Goal: Information Seeking & Learning: Check status

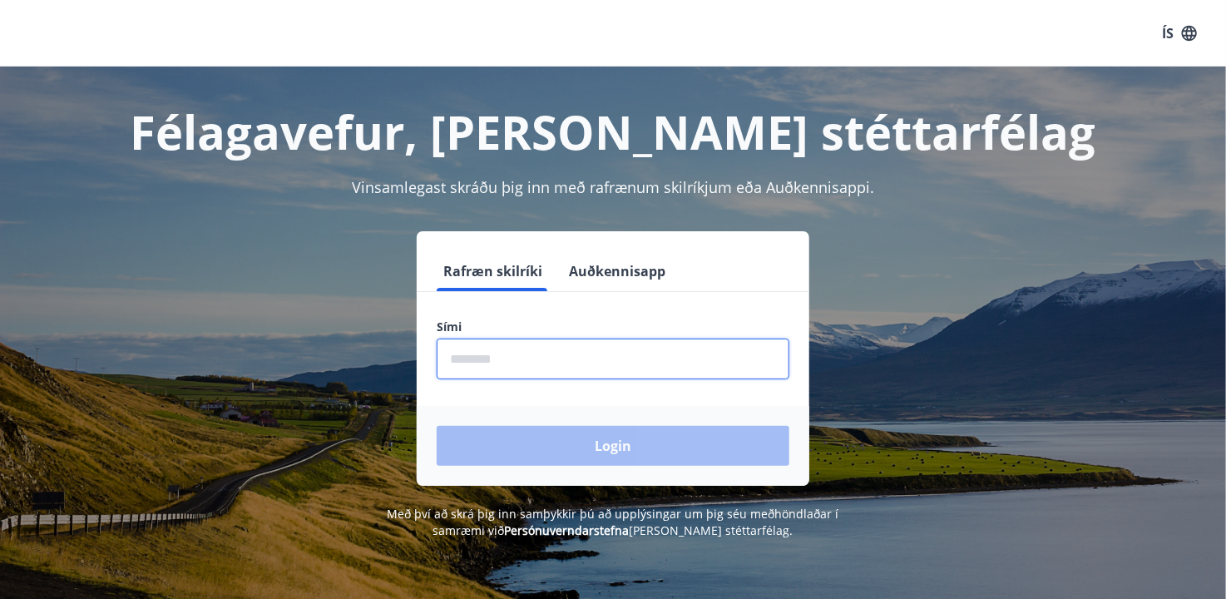
click at [691, 358] on input "phone" at bounding box center [613, 358] width 353 height 41
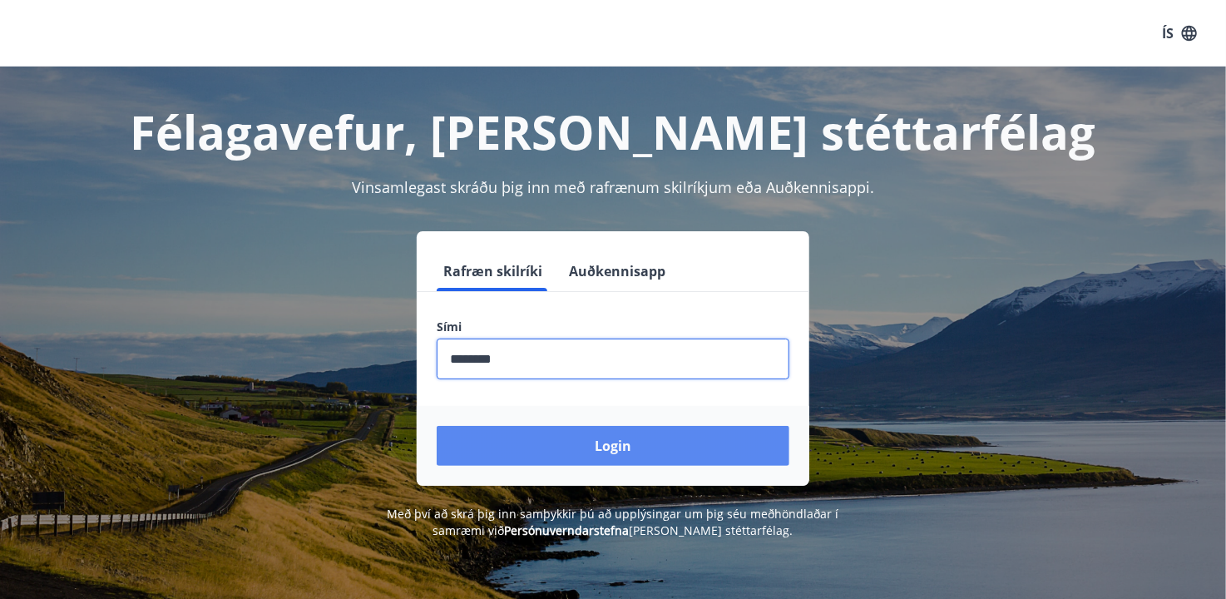
type input "********"
click at [683, 437] on button "Login" at bounding box center [613, 446] width 353 height 40
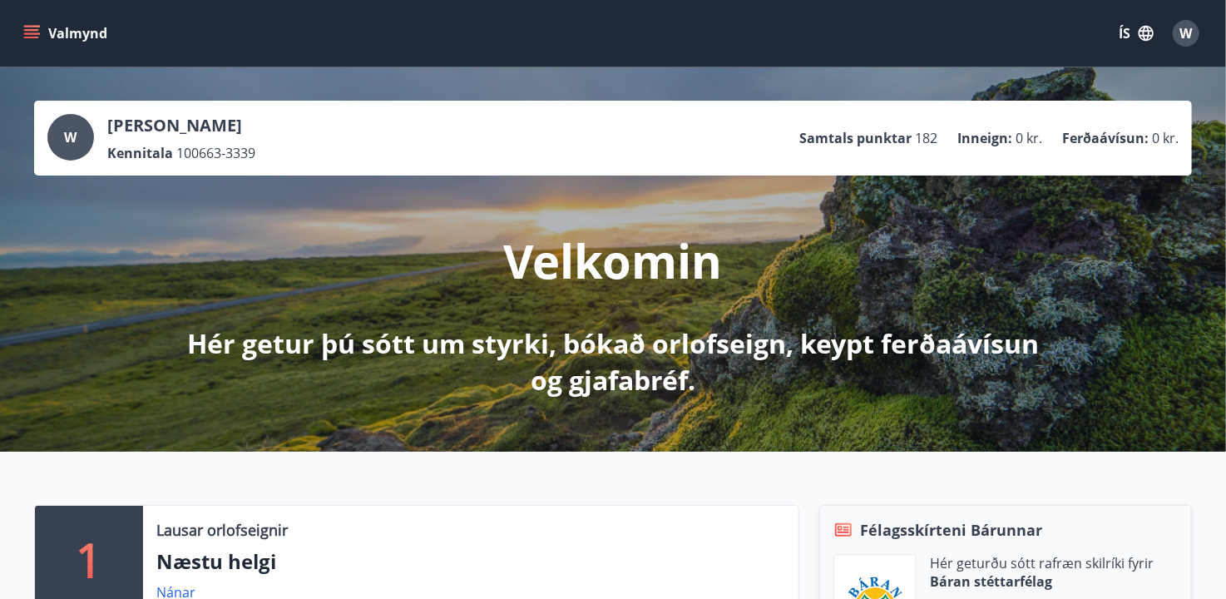
click at [34, 30] on icon "menu" at bounding box center [31, 30] width 15 height 2
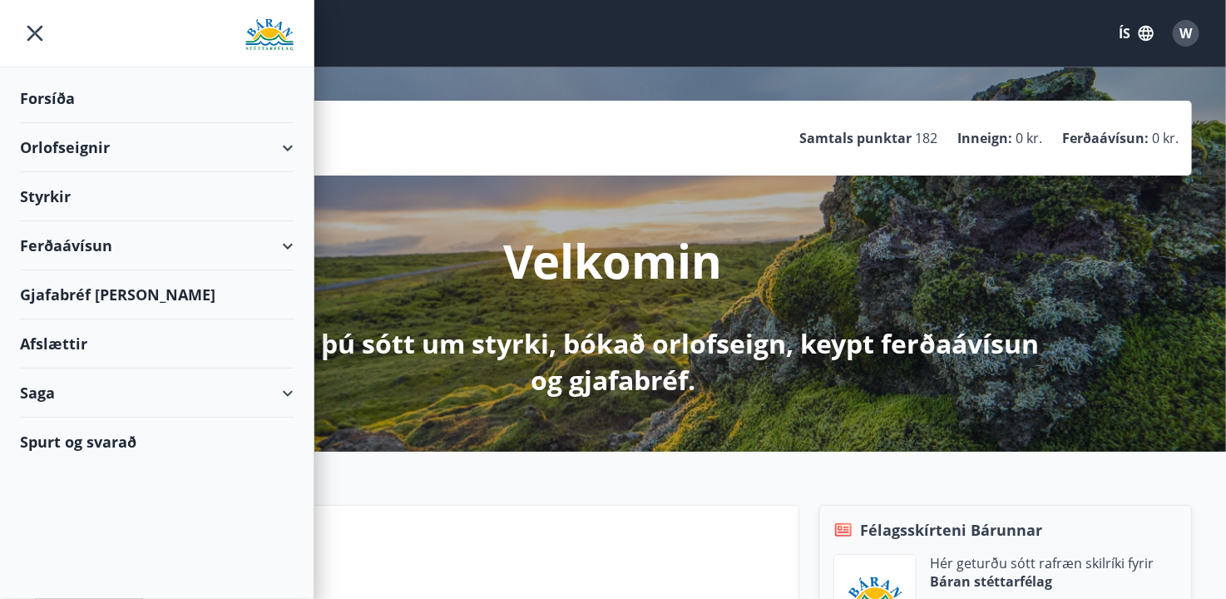
click at [283, 142] on div "Orlofseignir" at bounding box center [157, 147] width 274 height 49
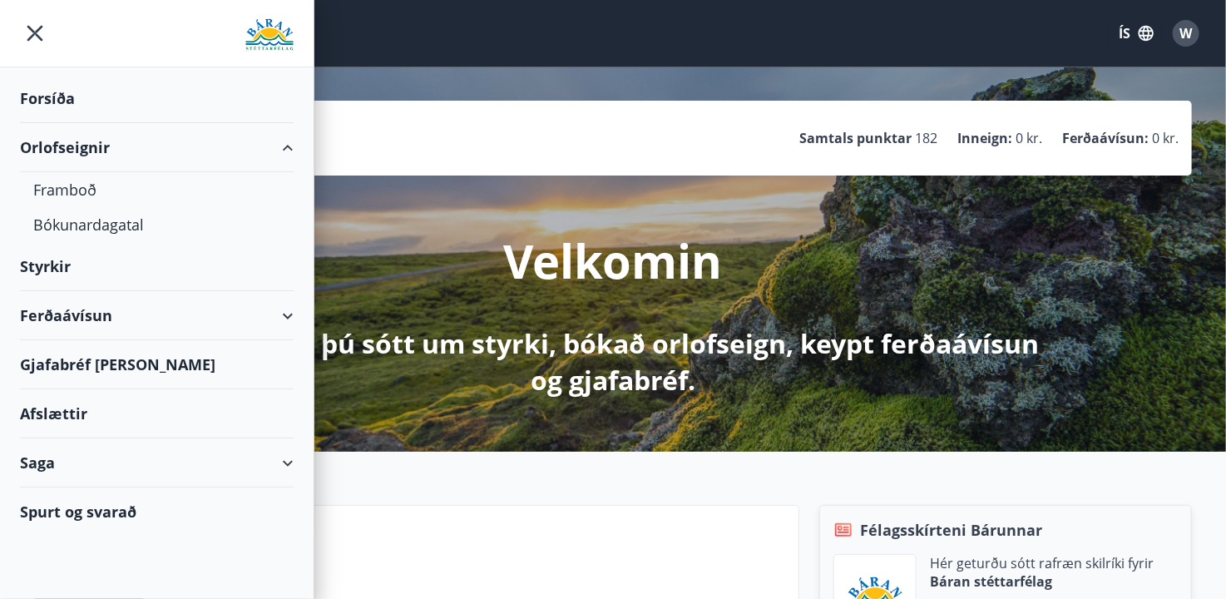
click at [283, 142] on div "Orlofseignir" at bounding box center [157, 147] width 274 height 49
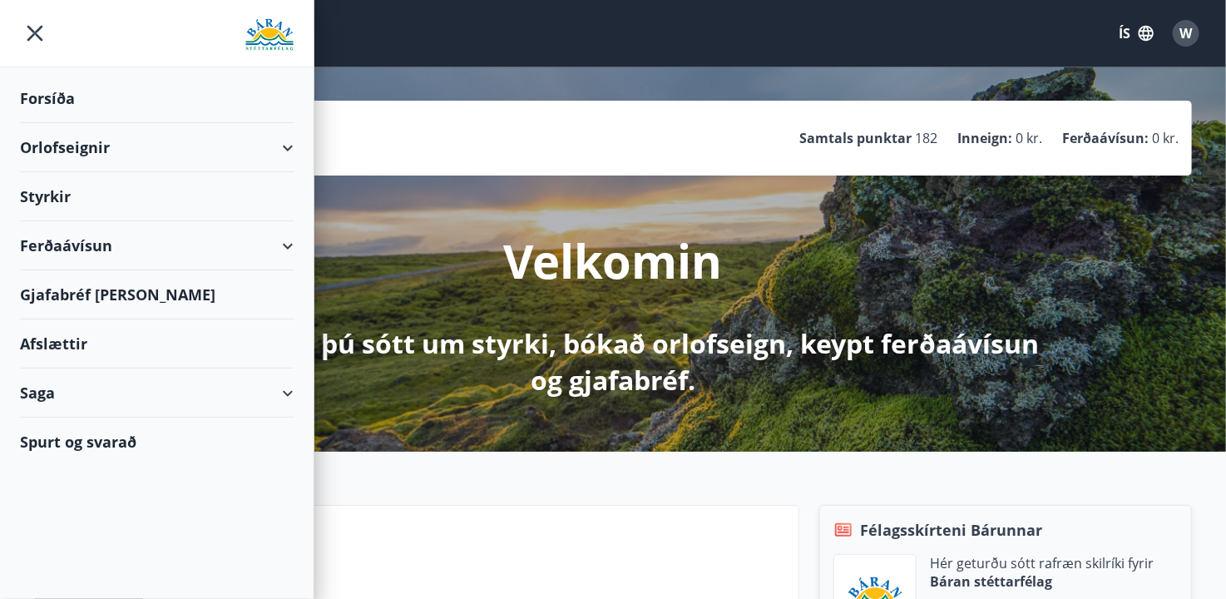
click at [68, 123] on div "Styrkir" at bounding box center [157, 98] width 274 height 49
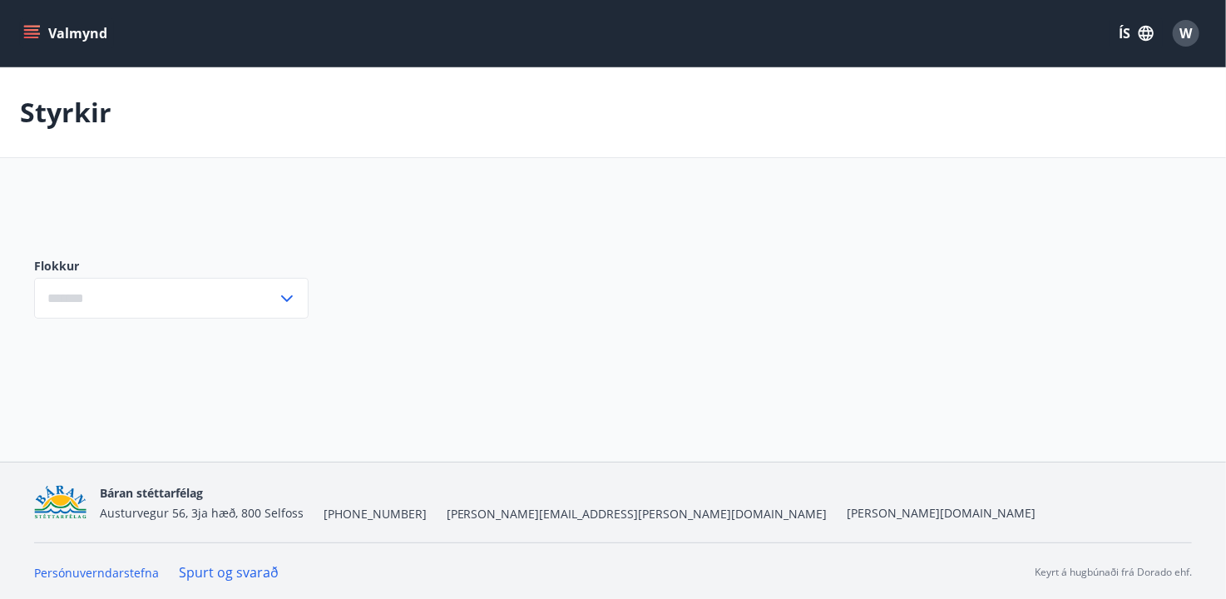
type input "***"
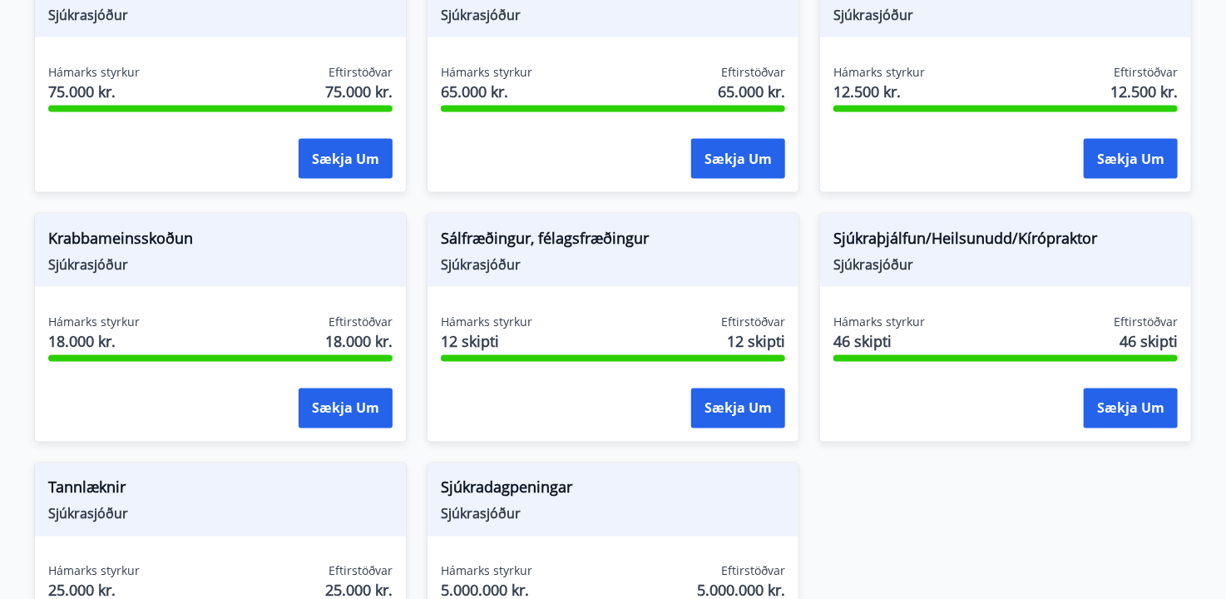
scroll to position [940, 0]
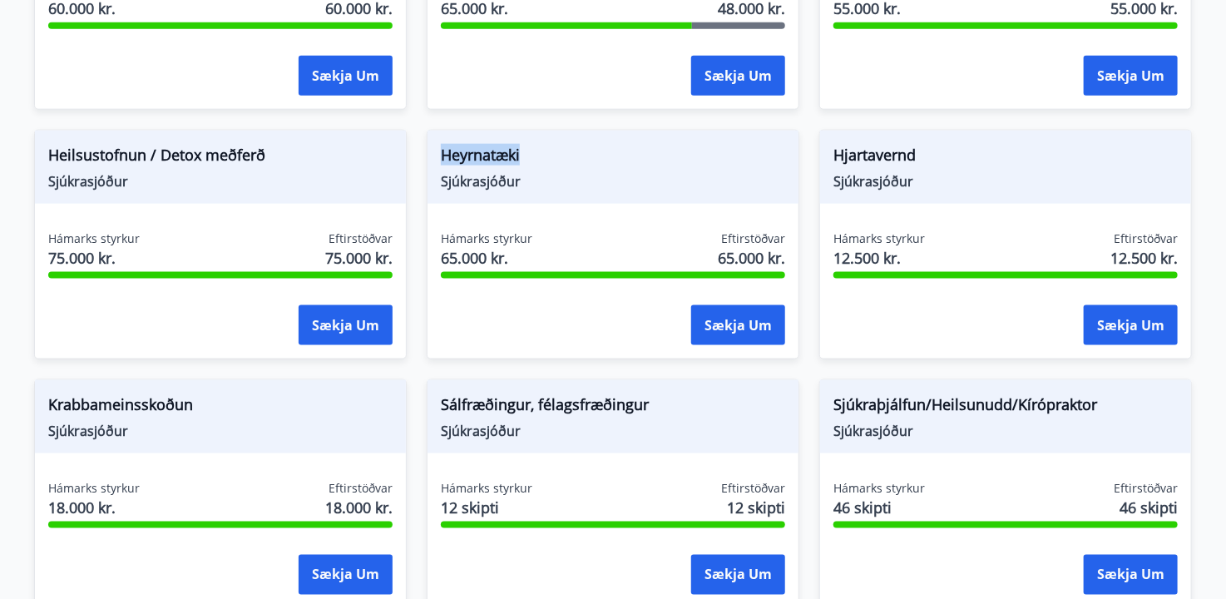
drag, startPoint x: 550, startPoint y: 156, endPoint x: 430, endPoint y: 155, distance: 120.6
click at [430, 155] on div "Heyrnatæki Sjúkrasjóður" at bounding box center [612, 167] width 371 height 73
drag, startPoint x: 943, startPoint y: 170, endPoint x: 820, endPoint y: 155, distance: 123.9
click at [820, 155] on div "Hjartavernd Sjúkrasjóður" at bounding box center [1005, 167] width 371 height 73
drag, startPoint x: 923, startPoint y: 154, endPoint x: 828, endPoint y: 166, distance: 95.6
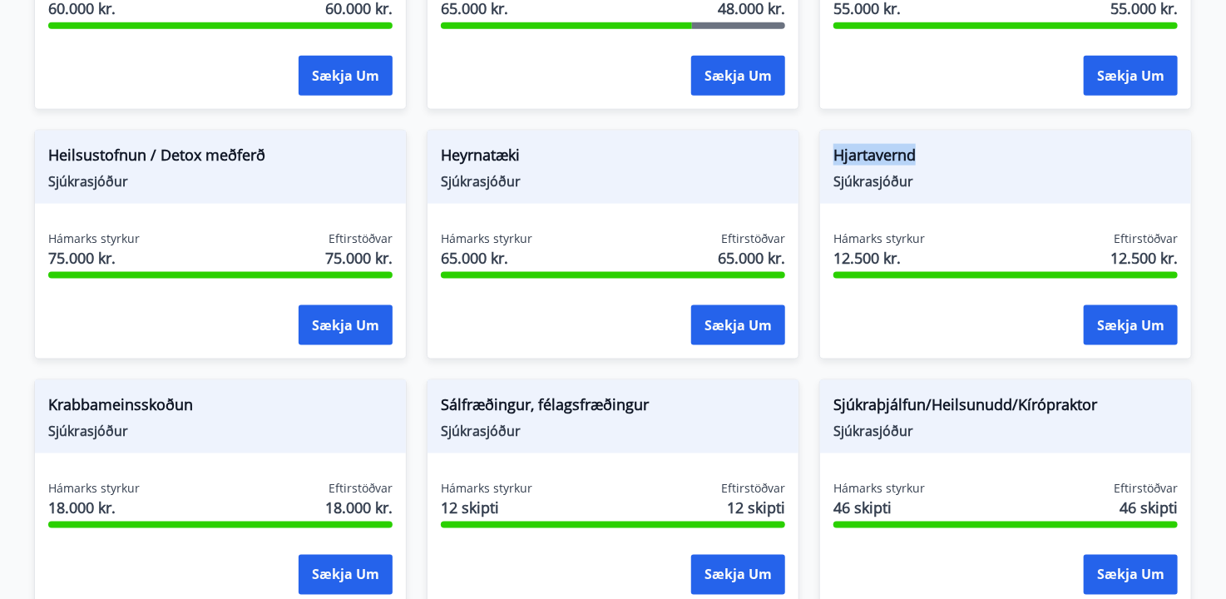
click at [828, 166] on div "Hjartavernd Sjúkrasjóður" at bounding box center [1005, 167] width 371 height 73
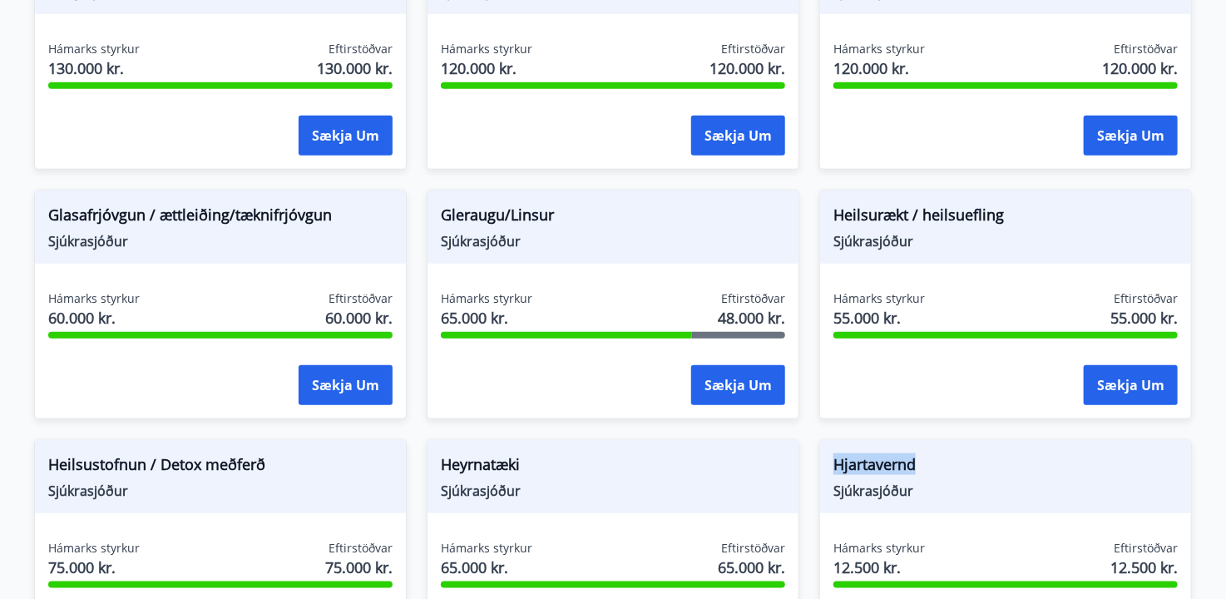
scroll to position [607, 0]
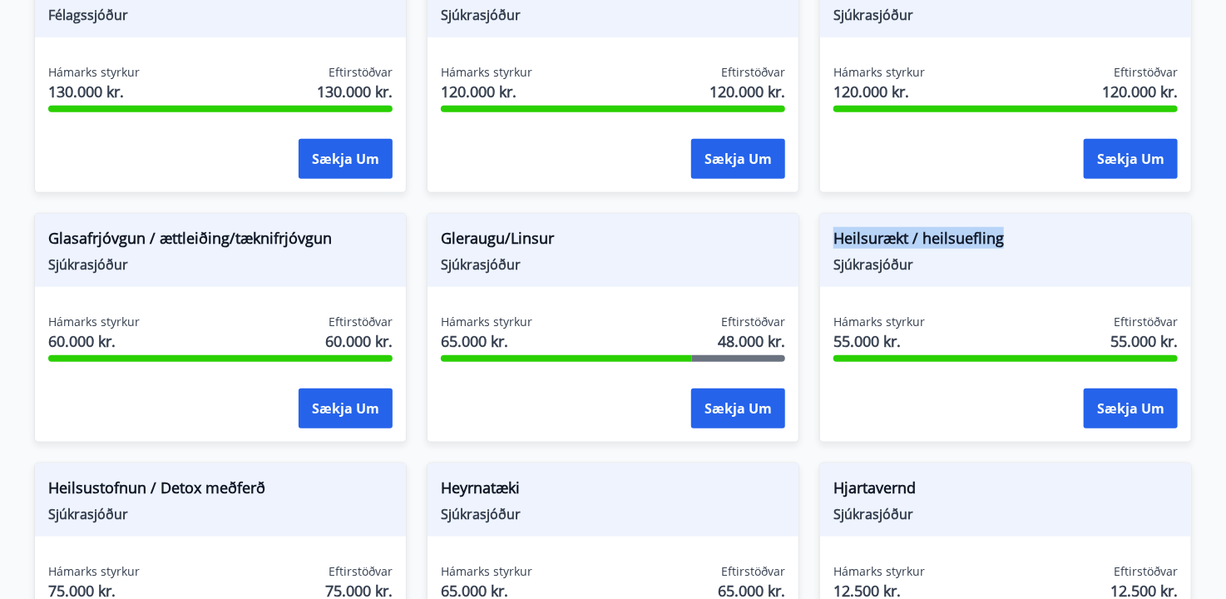
drag, startPoint x: 1012, startPoint y: 237, endPoint x: 826, endPoint y: 243, distance: 186.3
click at [826, 243] on div "Heilsurækt / heilsuefling Sjúkrasjóður" at bounding box center [1005, 250] width 371 height 73
drag, startPoint x: 851, startPoint y: 348, endPoint x: 816, endPoint y: 334, distance: 37.4
click at [831, 344] on div "Hámarks styrkur 55.000 kr. Eftirstöðvar 55.000 kr. Sækja um" at bounding box center [1005, 373] width 371 height 121
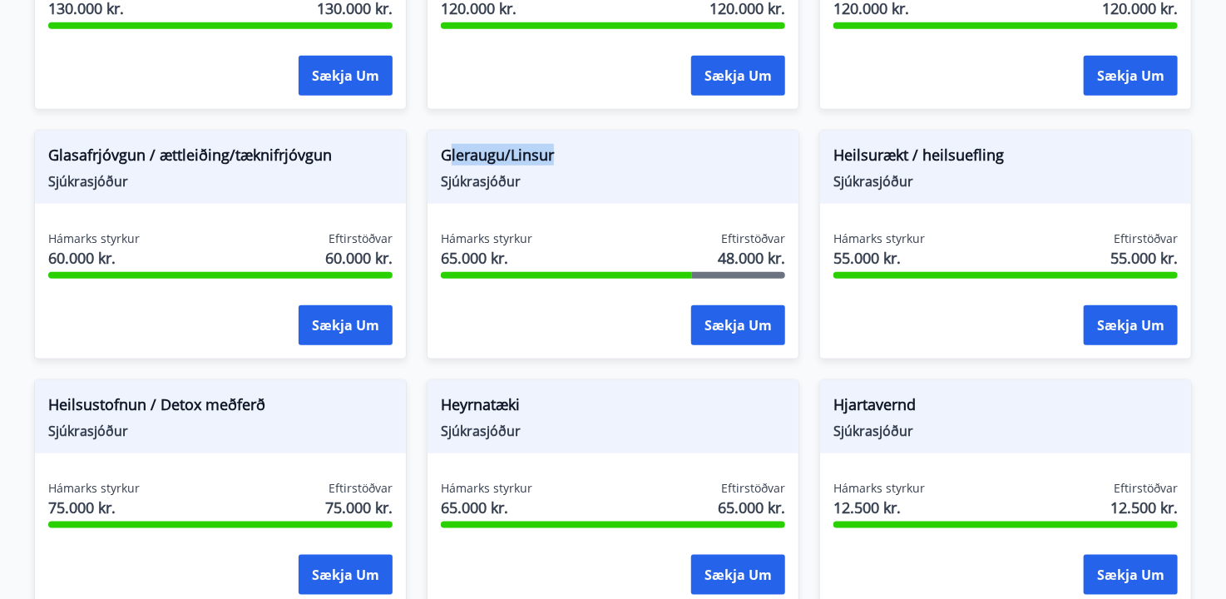
drag, startPoint x: 562, startPoint y: 155, endPoint x: 447, endPoint y: 142, distance: 115.5
click at [447, 144] on span "Gleraugu/Linsur" at bounding box center [613, 158] width 344 height 28
drag, startPoint x: 694, startPoint y: 271, endPoint x: 789, endPoint y: 269, distance: 94.8
click at [789, 269] on div "Hámarks styrkur 65.000 kr. Eftirstöðvar 48.000 kr. Sækja um" at bounding box center [612, 290] width 371 height 121
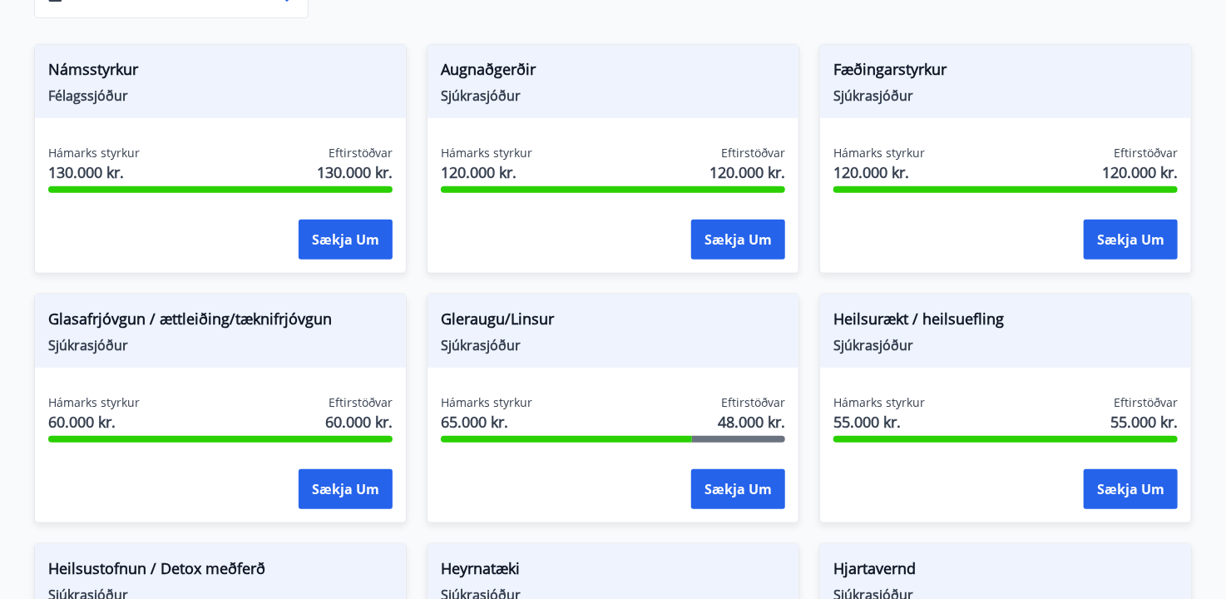
scroll to position [524, 0]
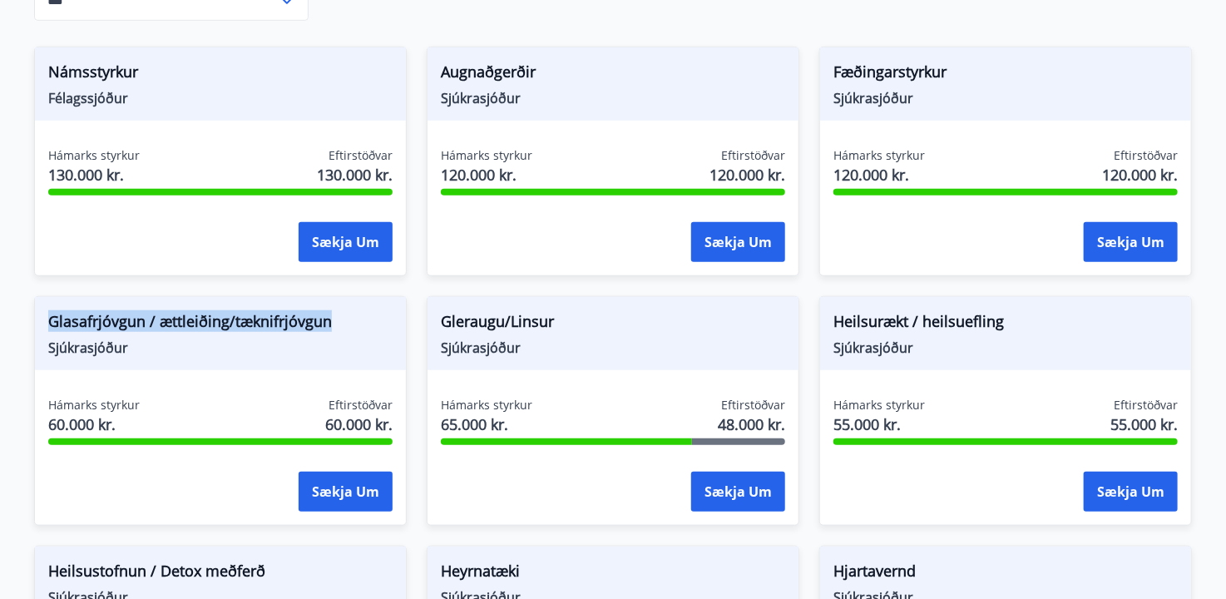
drag, startPoint x: 352, startPoint y: 311, endPoint x: 18, endPoint y: 313, distance: 333.4
click at [18, 313] on div "Glasafrjóvgun / ættleiðing/tæknifrjóvgun Sjúkrasjóður Hámarks styrkur 60.000 kr…" at bounding box center [210, 400] width 392 height 249
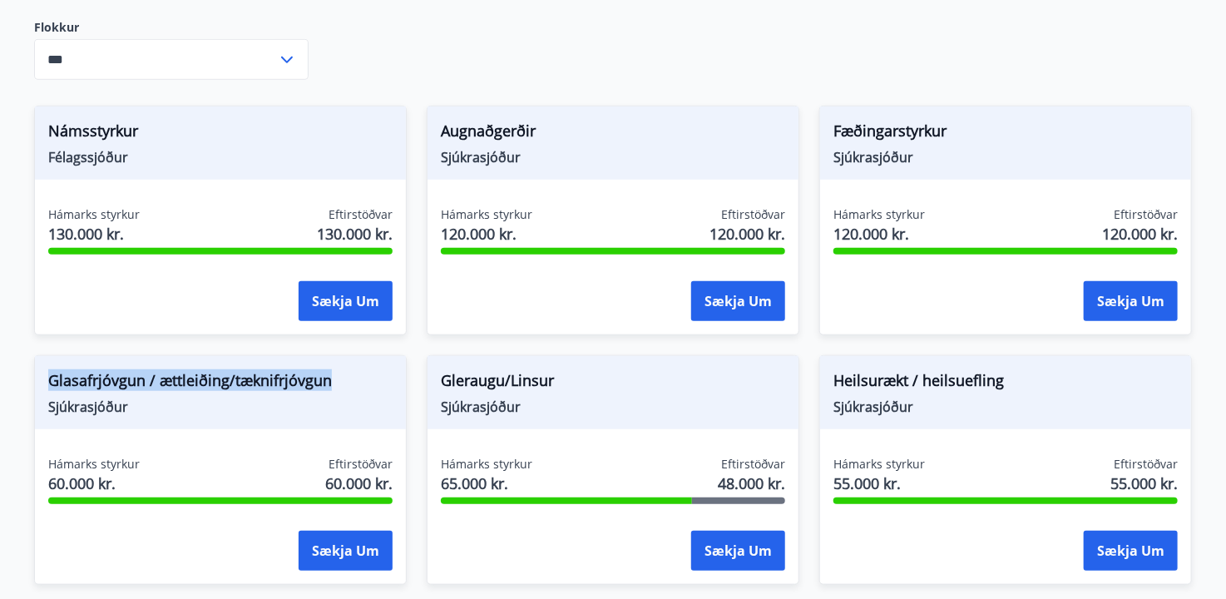
scroll to position [441, 0]
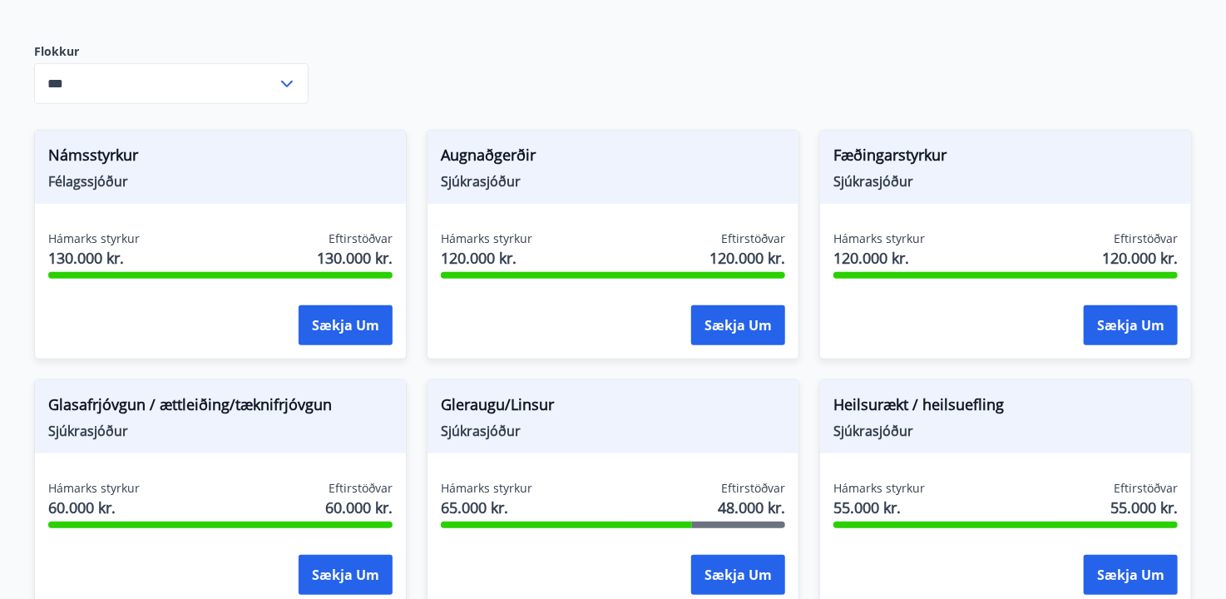
click at [977, 390] on div "Heilsurækt / heilsuefling Sjúkrasjóður" at bounding box center [1005, 416] width 371 height 73
drag, startPoint x: 1004, startPoint y: 156, endPoint x: 822, endPoint y: 146, distance: 181.5
click at [822, 146] on div "Fæðingarstyrkur Sjúkrasjóður" at bounding box center [1005, 167] width 371 height 73
drag, startPoint x: 153, startPoint y: 150, endPoint x: 0, endPoint y: 142, distance: 153.2
click at [0, 142] on main "Styrkir Heilsu- og forvarnarstyrkir Félagsmenn geta sótt um ýmsa heilsu- og for…" at bounding box center [613, 502] width 1226 height 1750
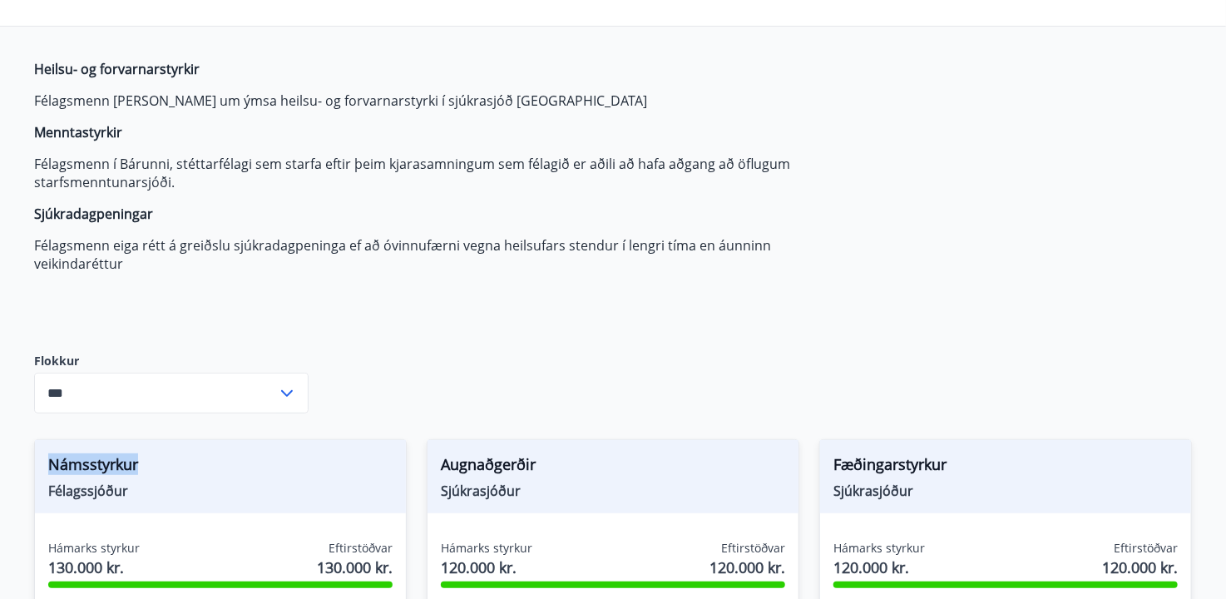
scroll to position [0, 0]
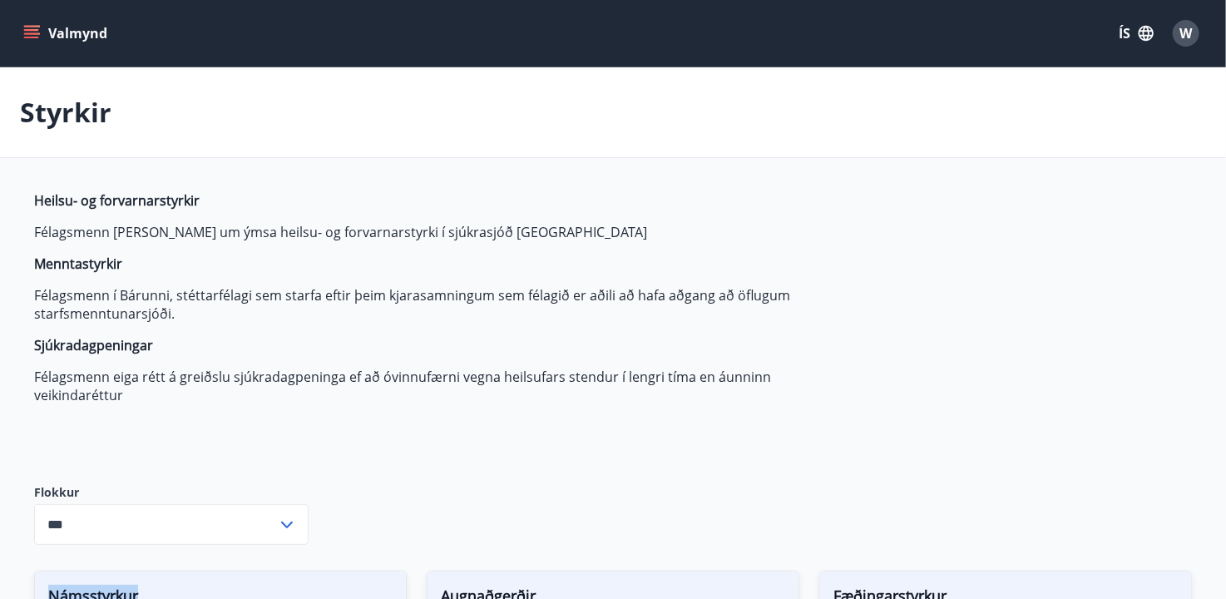
click at [29, 27] on icon "menu" at bounding box center [31, 33] width 17 height 17
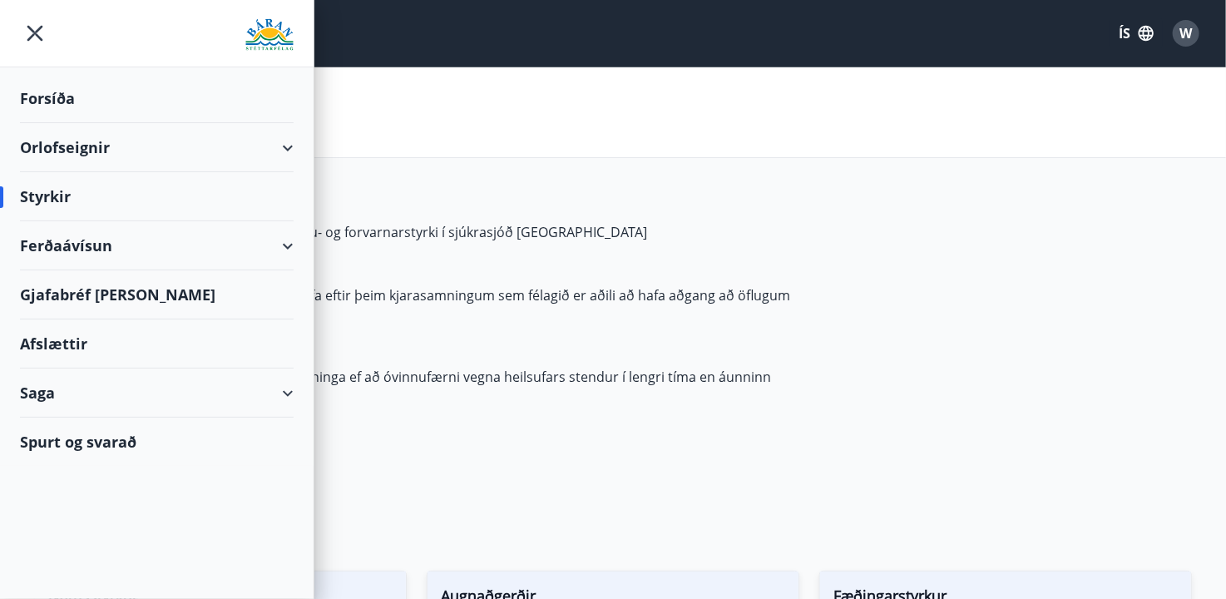
click at [282, 153] on div "Orlofseignir" at bounding box center [157, 147] width 274 height 49
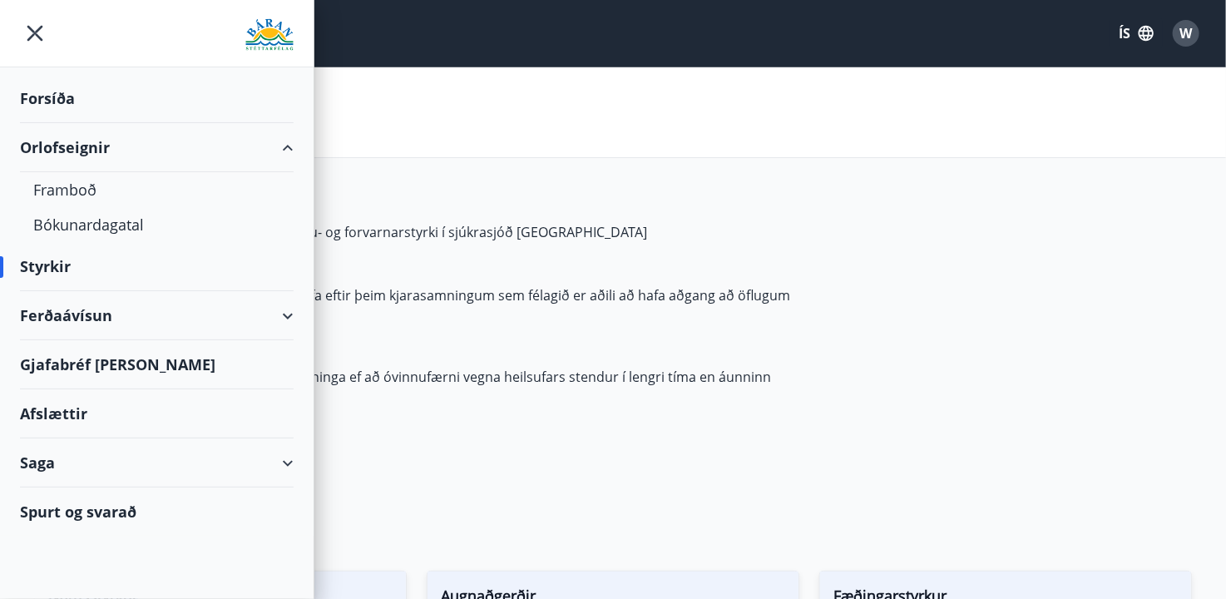
click at [282, 153] on div "Orlofseignir" at bounding box center [157, 147] width 274 height 49
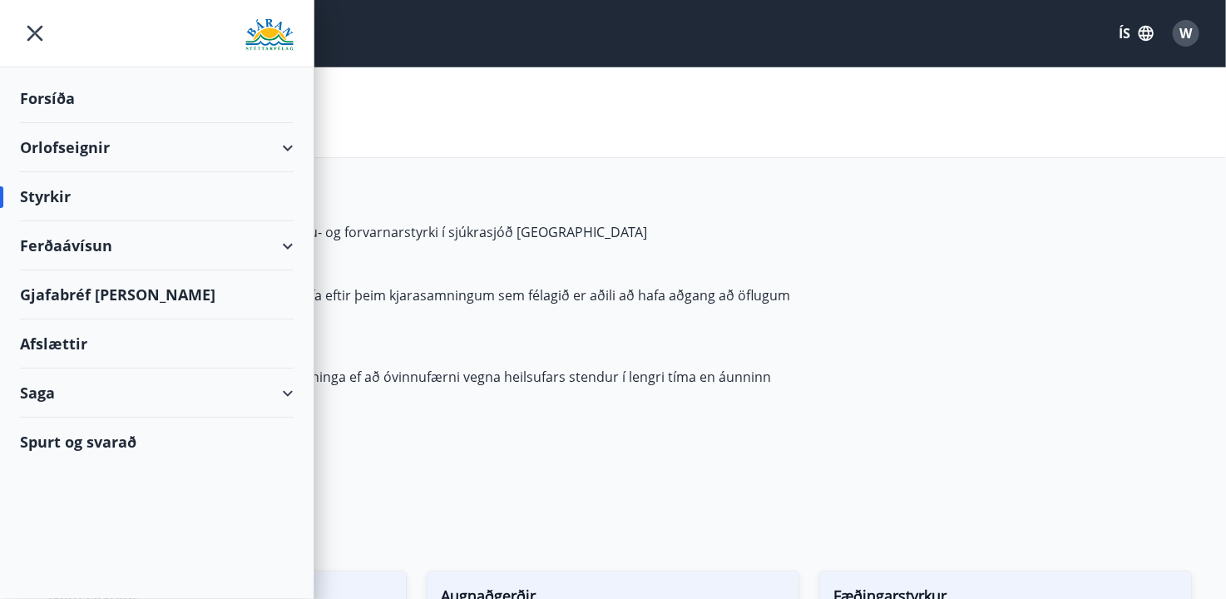
click at [273, 385] on div "Saga" at bounding box center [157, 392] width 274 height 49
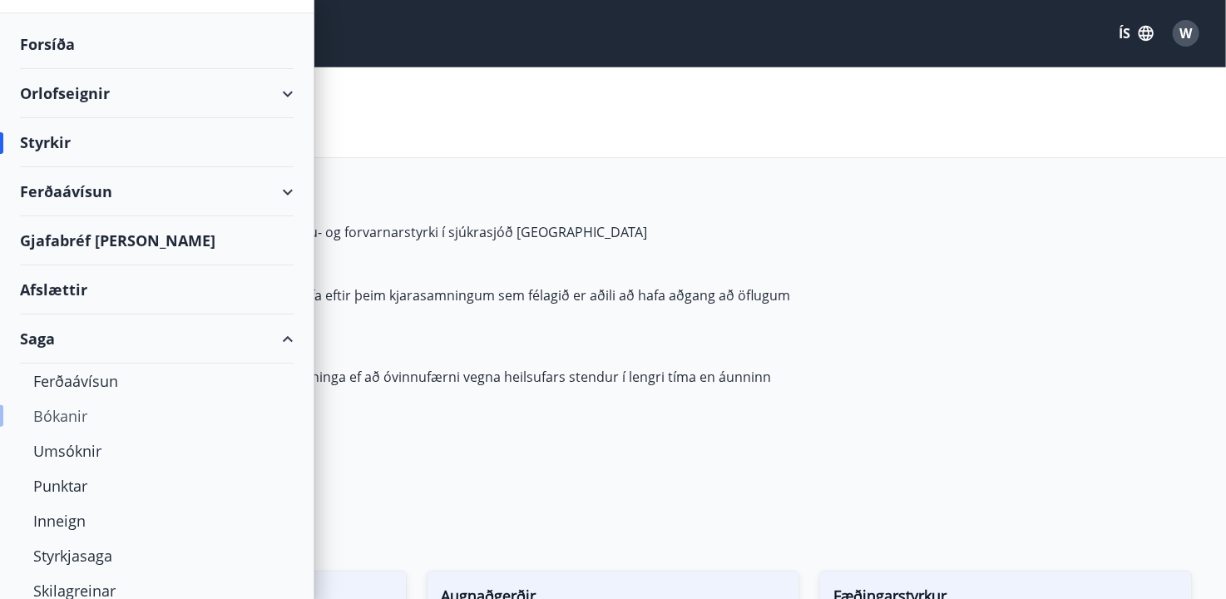
scroll to position [109, 0]
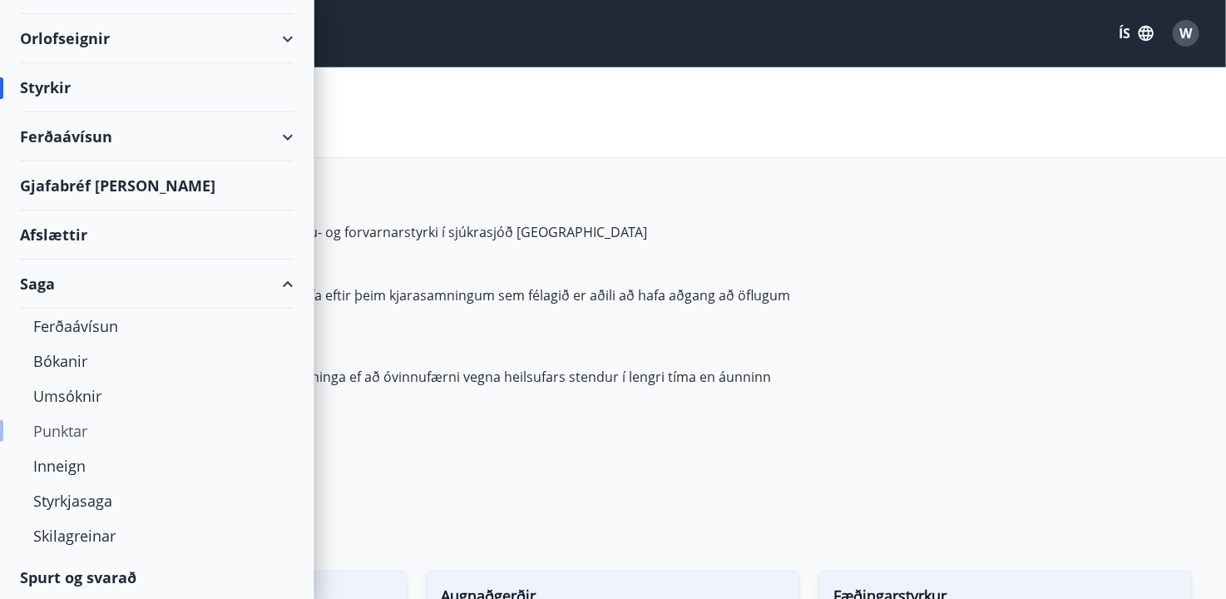
click at [68, 428] on div "Punktar" at bounding box center [156, 430] width 247 height 35
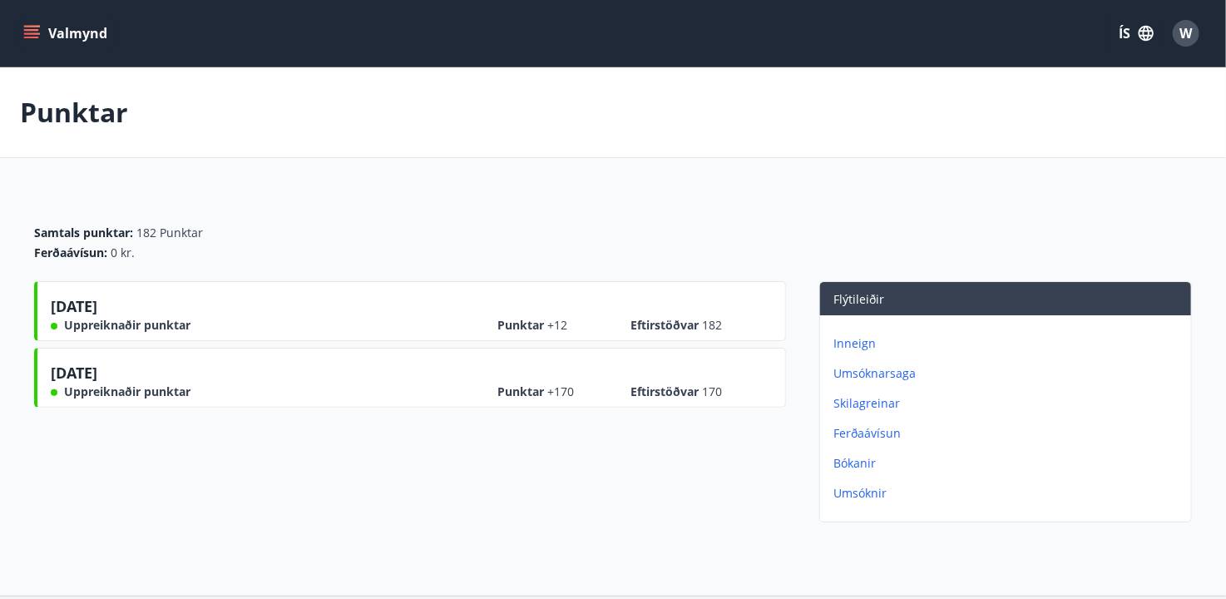
click at [40, 27] on button "Valmynd" at bounding box center [67, 33] width 94 height 30
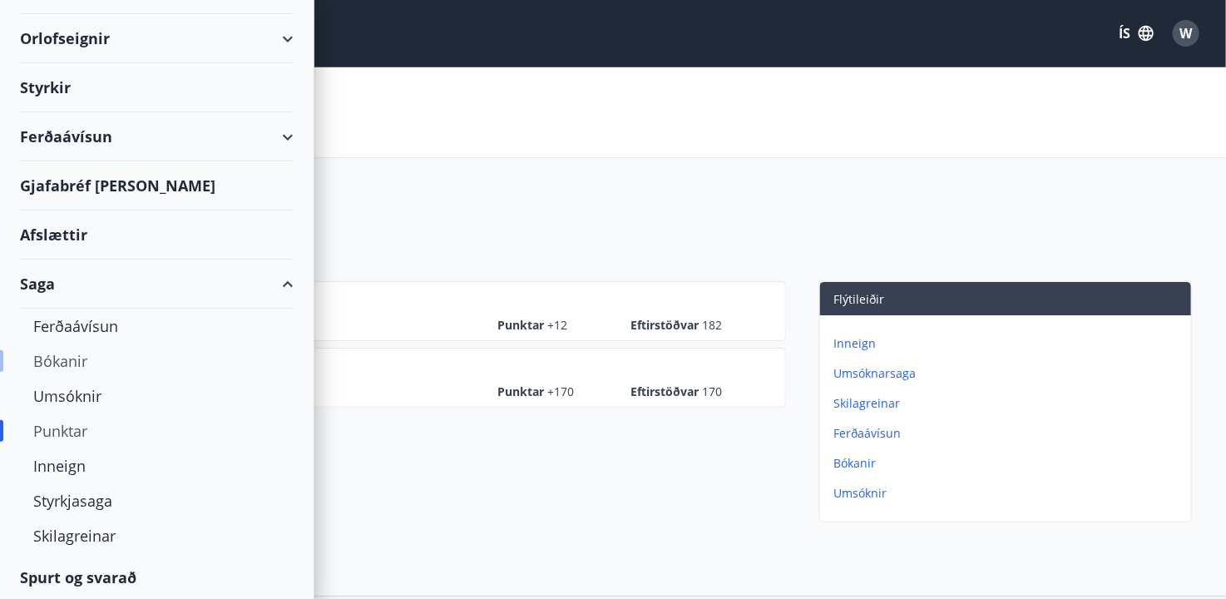
scroll to position [109, 0]
click at [72, 396] on div "Umsóknir" at bounding box center [156, 395] width 247 height 35
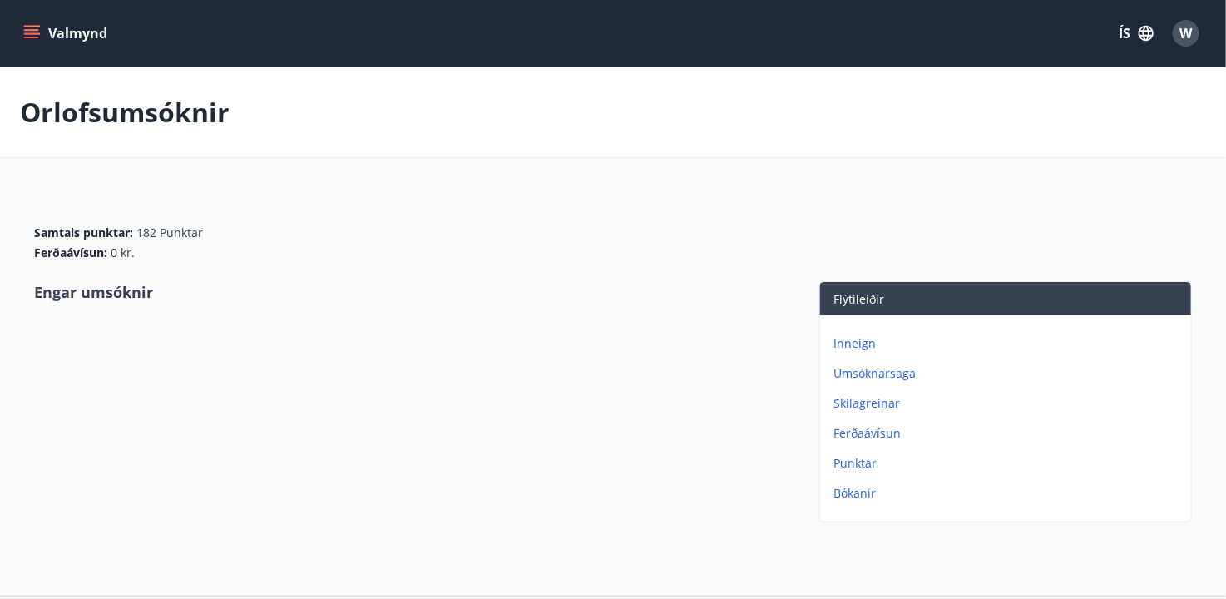
click at [35, 37] on icon "menu" at bounding box center [31, 38] width 15 height 2
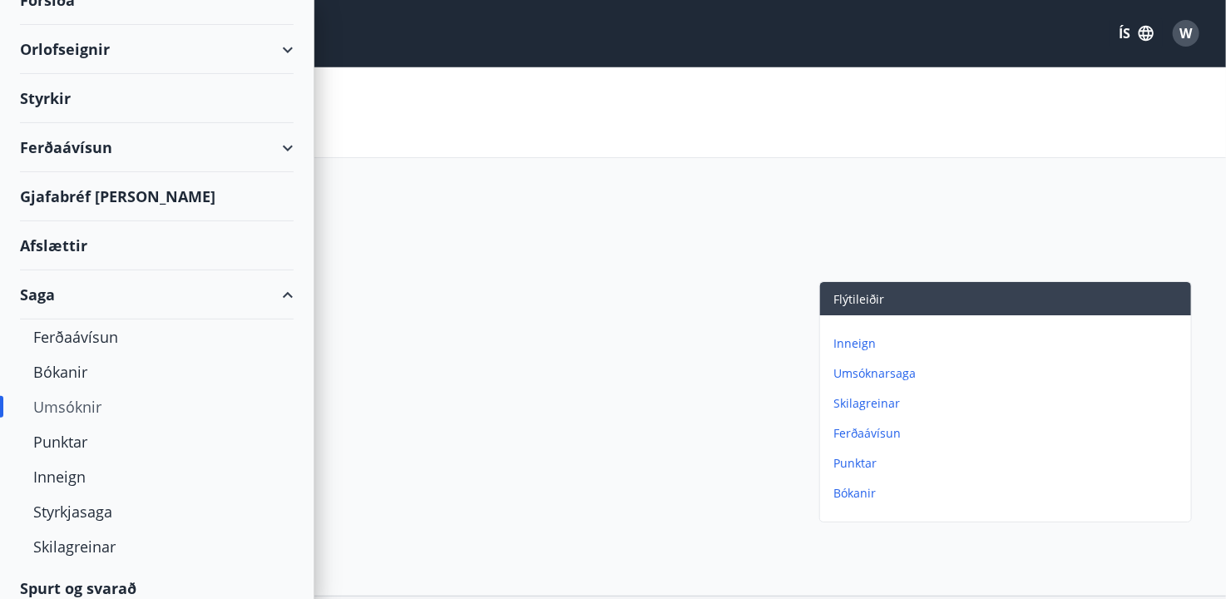
scroll to position [109, 0]
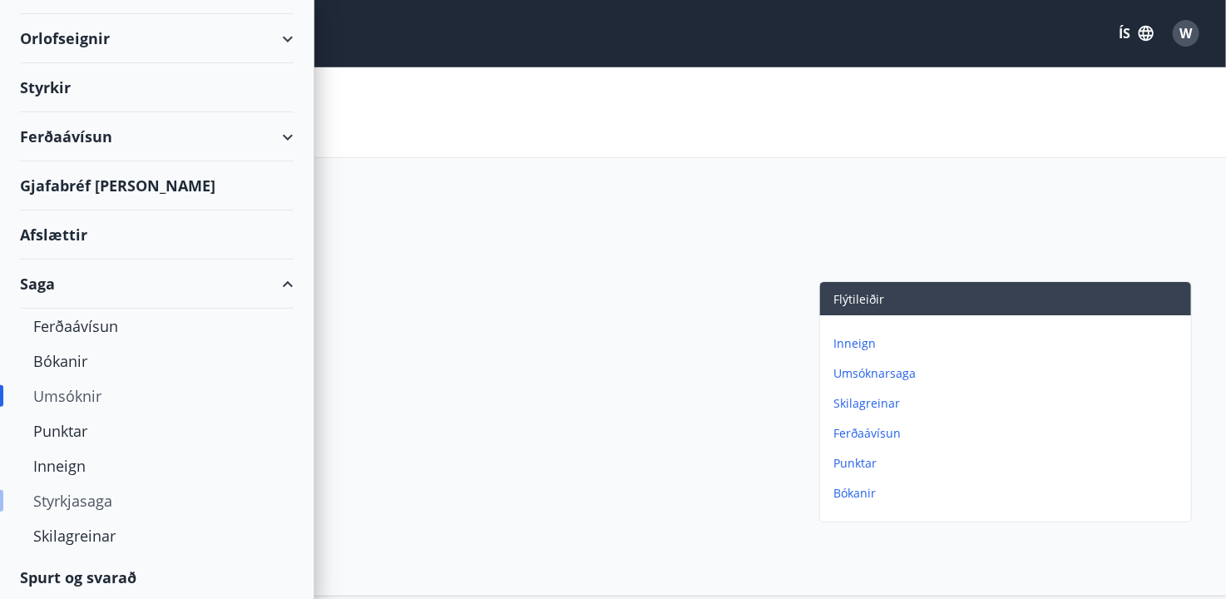
click at [88, 500] on div "Styrkjasaga" at bounding box center [156, 500] width 247 height 35
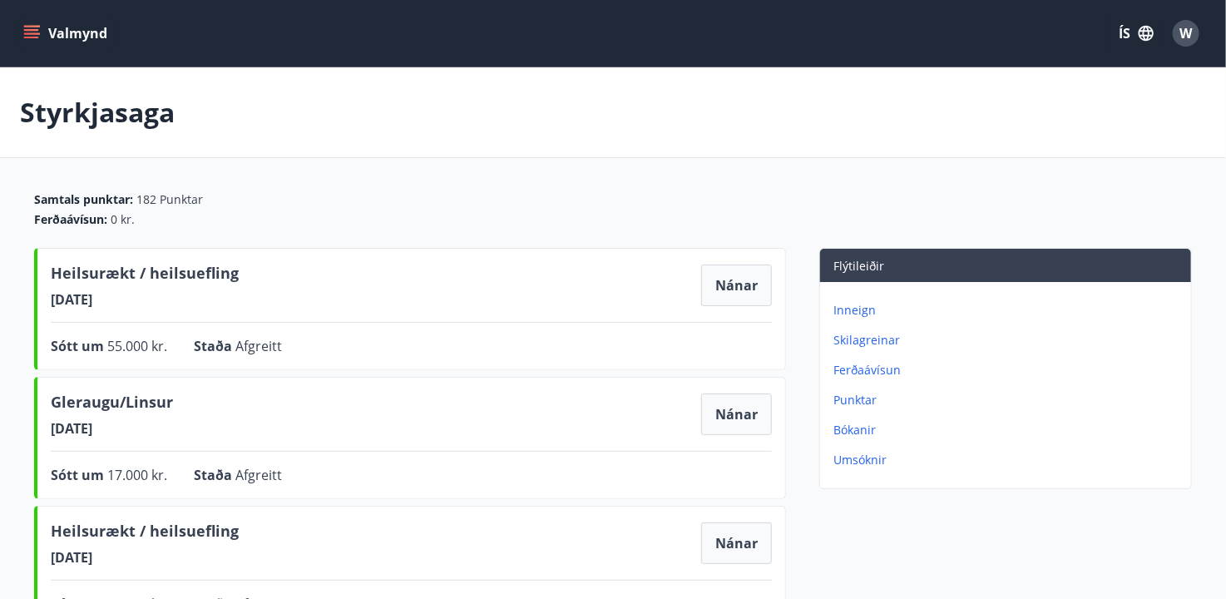
scroll to position [83, 0]
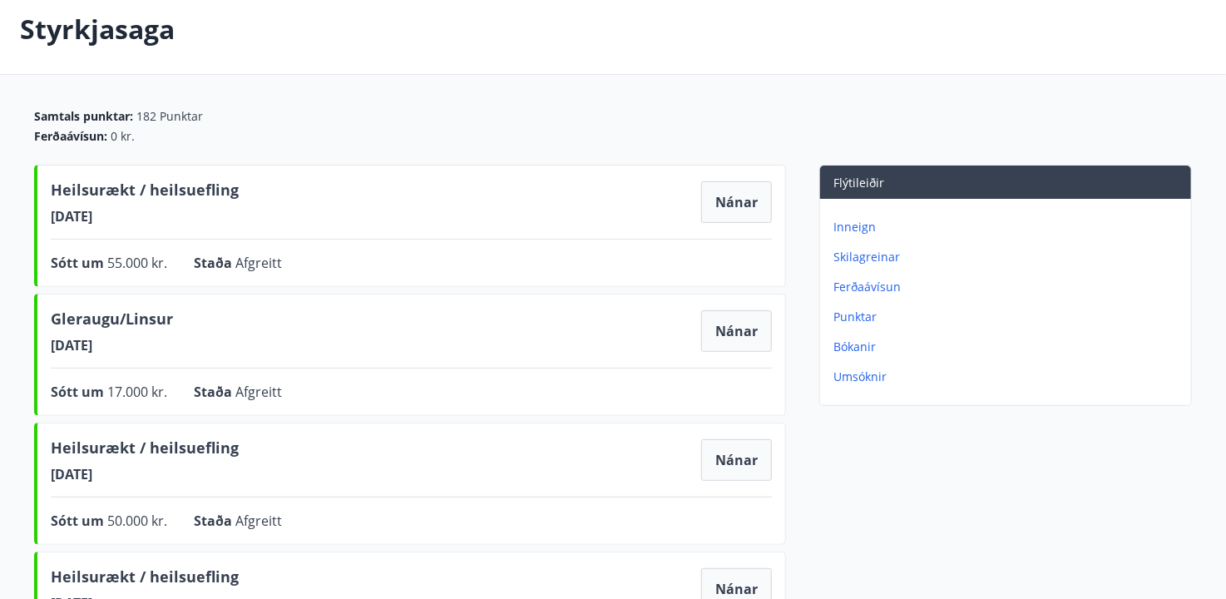
drag, startPoint x: 172, startPoint y: 216, endPoint x: 49, endPoint y: 167, distance: 132.5
click at [49, 167] on div "Heilsurækt / heilsuefling 03.04.2024 Nánar Sótt um 55.000 kr. Staða Afgreitt Ná…" at bounding box center [410, 226] width 752 height 122
drag, startPoint x: 166, startPoint y: 270, endPoint x: 104, endPoint y: 263, distance: 62.8
click at [104, 263] on div "Sótt um 55.000 kr." at bounding box center [109, 263] width 116 height 20
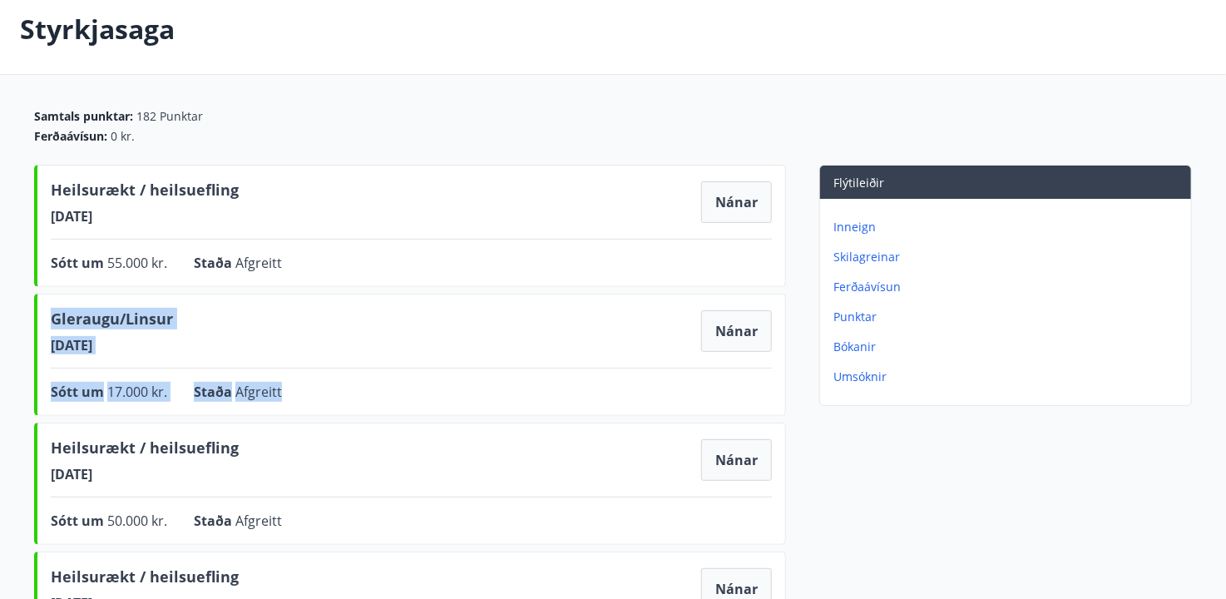
drag, startPoint x: 269, startPoint y: 387, endPoint x: 47, endPoint y: 318, distance: 232.5
click at [47, 318] on div "Gleraugu/Linsur 14.08.2023 Nánar Sótt um 17.000 kr. Staða Afgreitt Nánar" at bounding box center [410, 354] width 752 height 122
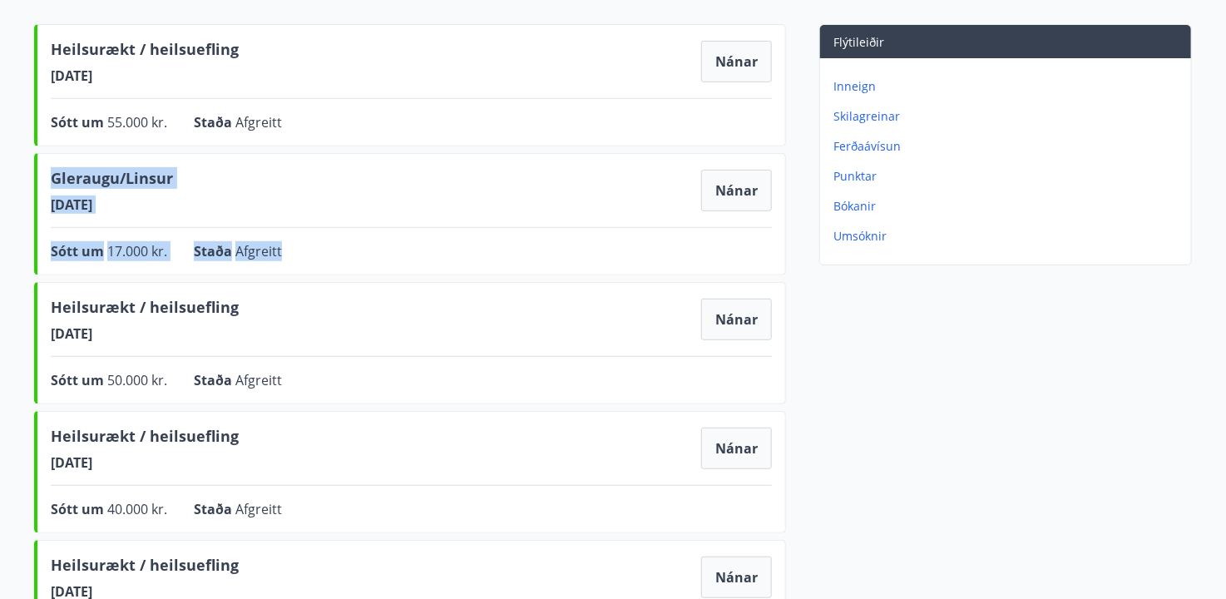
scroll to position [57, 0]
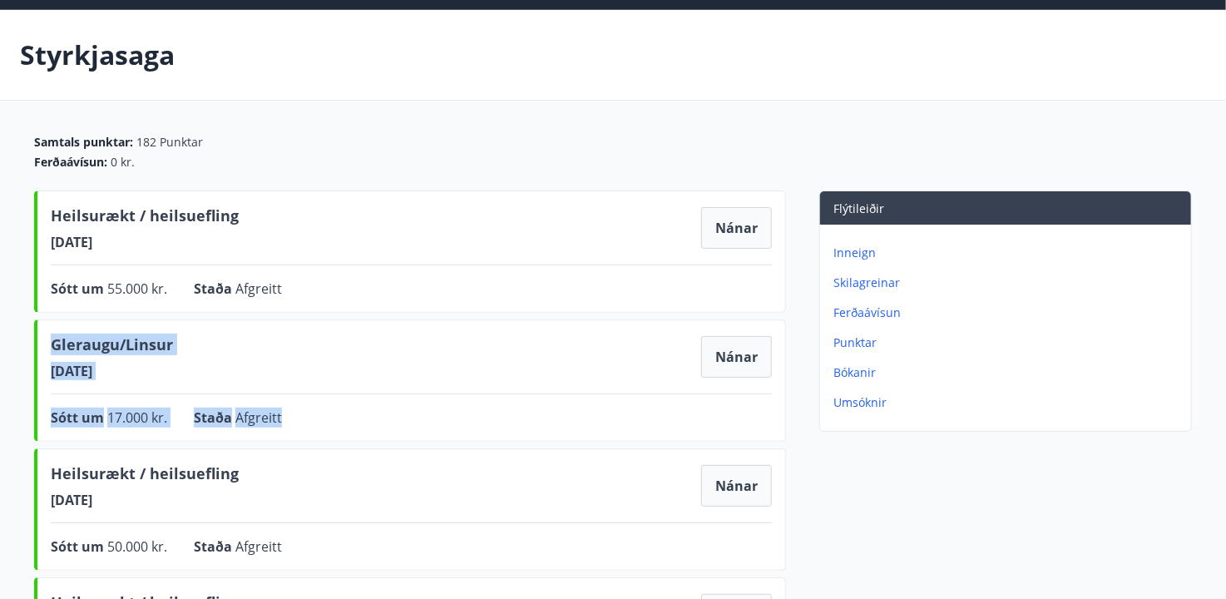
click at [320, 383] on div "Gleraugu/Linsur 14.08.2023 Nánar Sótt um 17.000 kr. Staða Afgreitt Nánar" at bounding box center [410, 380] width 752 height 122
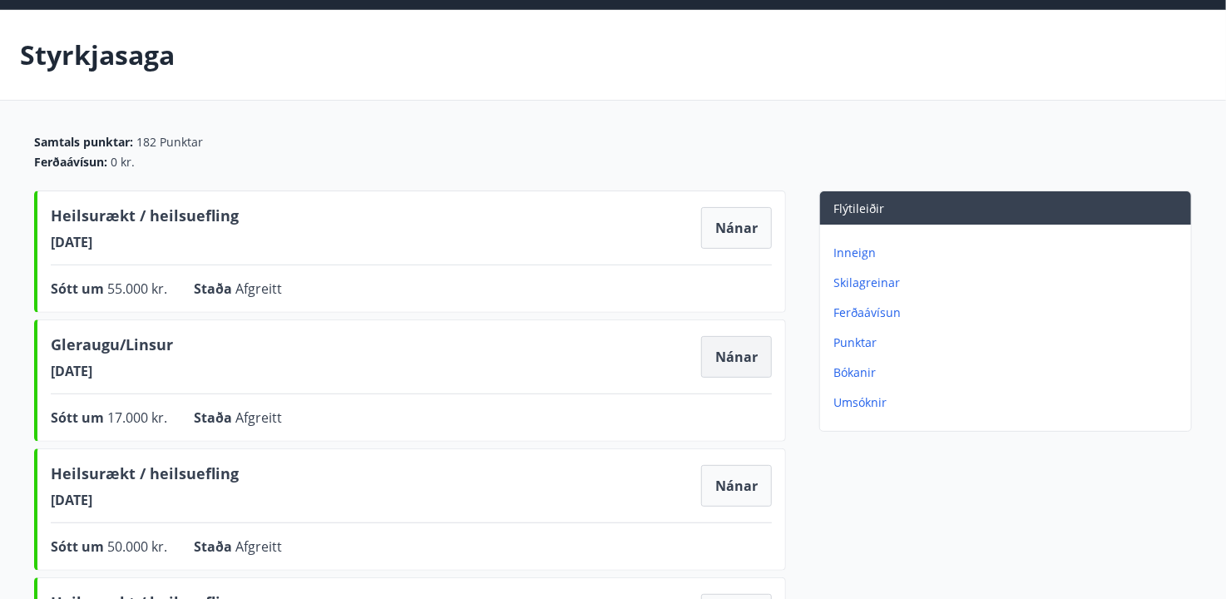
click at [718, 358] on button "Nánar" at bounding box center [736, 357] width 71 height 42
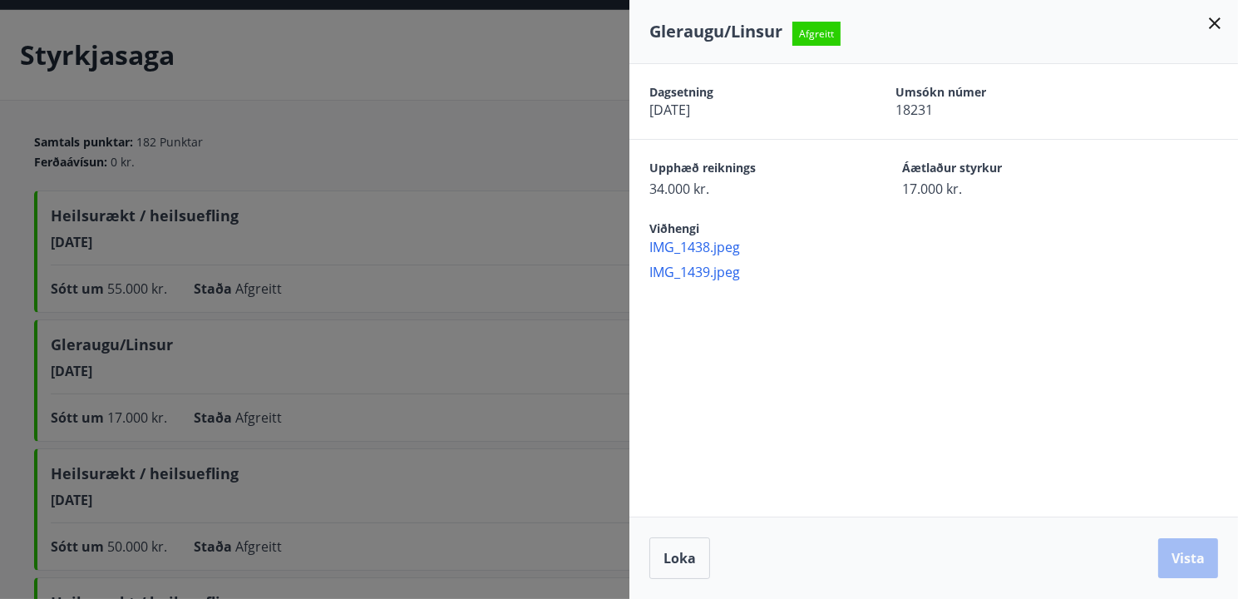
click at [717, 244] on span "IMG_1438.jpeg" at bounding box center [943, 247] width 589 height 18
click at [1207, 18] on icon at bounding box center [1215, 23] width 20 height 20
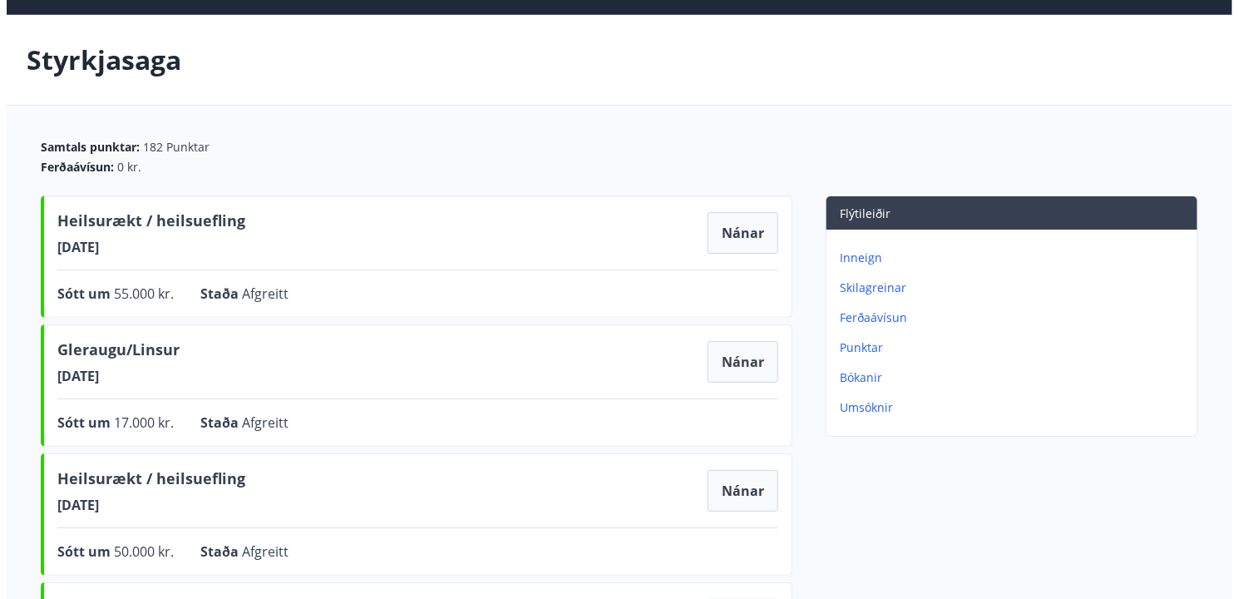
scroll to position [0, 0]
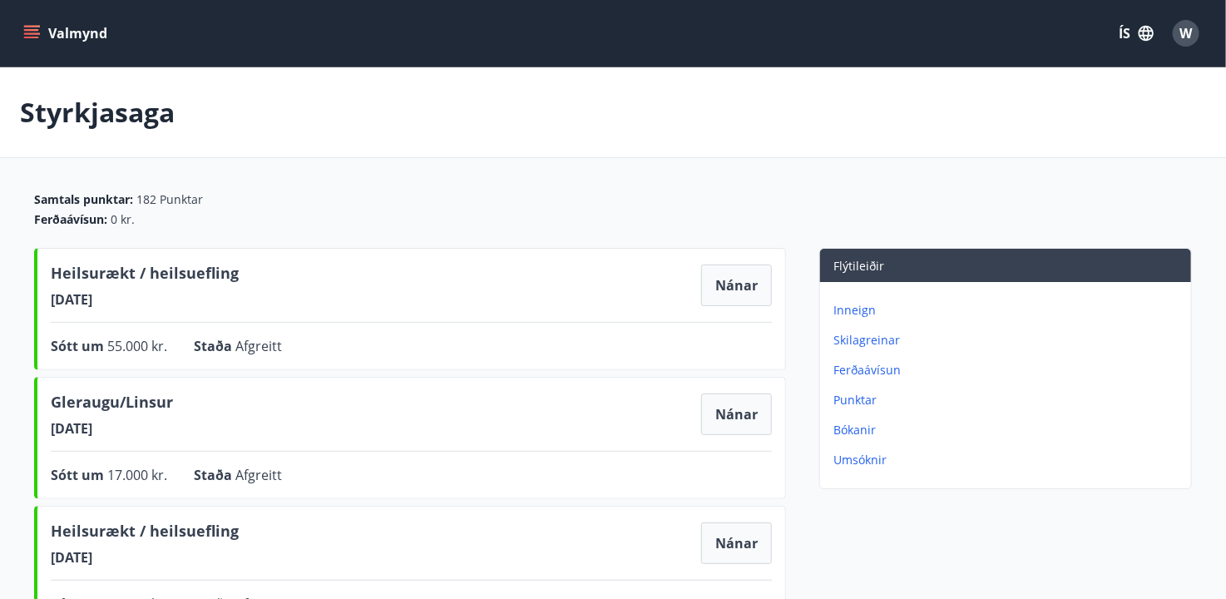
click at [85, 24] on button "Valmynd" at bounding box center [67, 33] width 94 height 30
click at [1197, 44] on span "W" at bounding box center [1185, 33] width 27 height 27
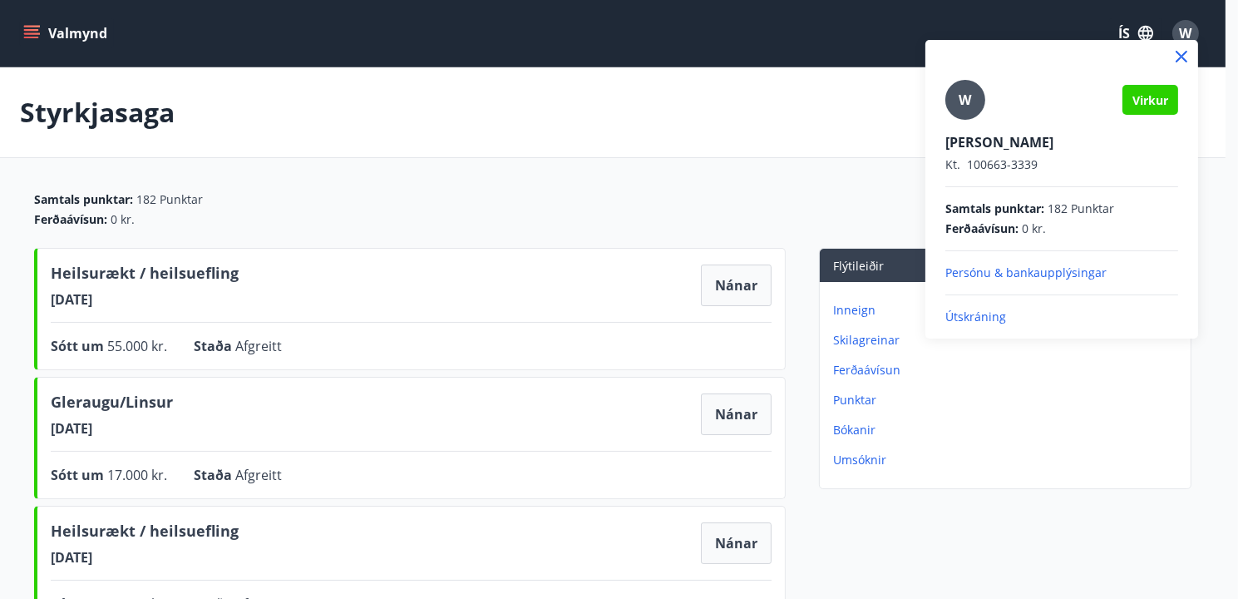
click at [974, 308] on p "Útskráning" at bounding box center [1061, 316] width 233 height 17
